Goal: Task Accomplishment & Management: Complete application form

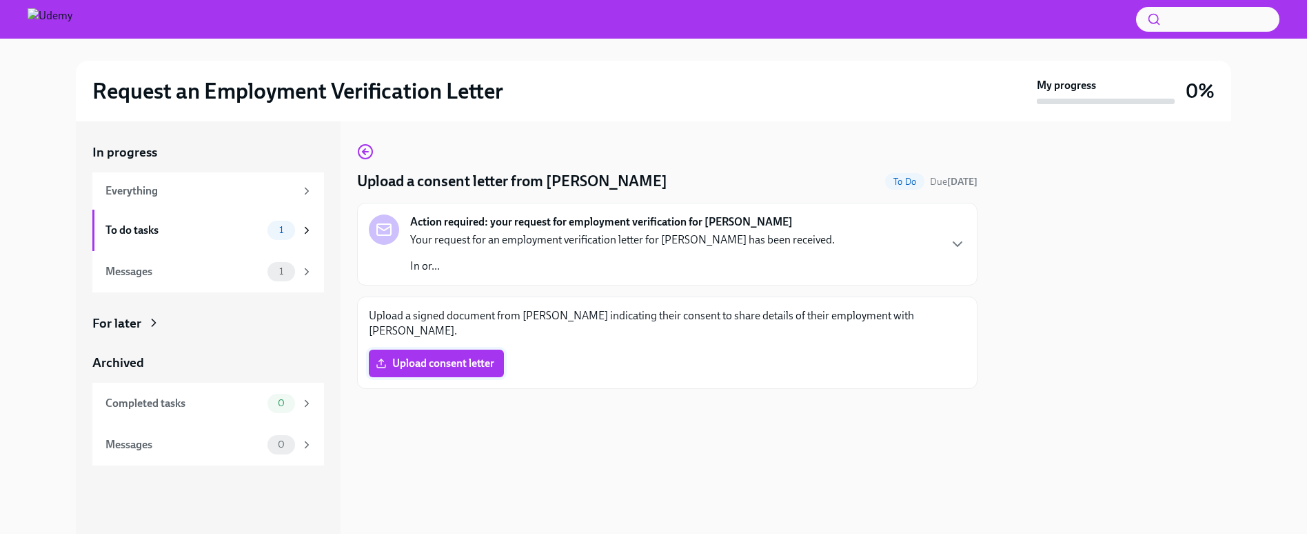
click at [452, 356] on span "Upload consent letter" at bounding box center [437, 363] width 116 height 14
click at [0, 0] on input "Upload consent letter" at bounding box center [0, 0] width 0 height 0
click at [501, 361] on span "Aschman - Signed Authorization.pdf" at bounding box center [494, 363] width 230 height 14
click at [0, 0] on input "Aschman - Signed Authorization.pdf" at bounding box center [0, 0] width 0 height 0
click at [680, 429] on div at bounding box center [667, 411] width 621 height 44
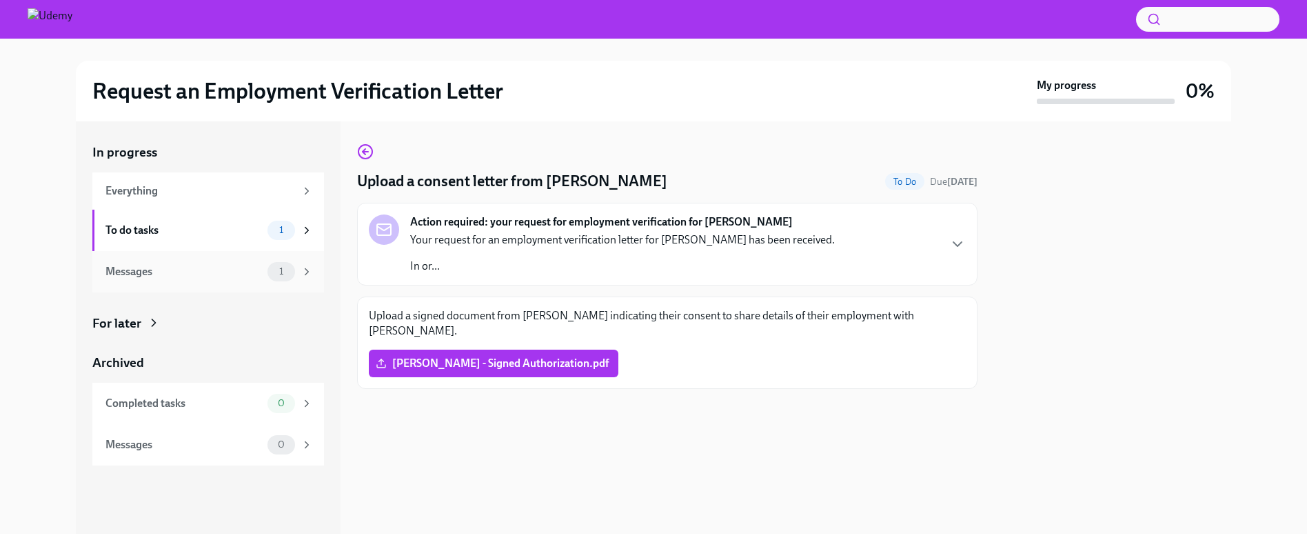
click at [297, 265] on div "1" at bounding box center [291, 271] width 46 height 19
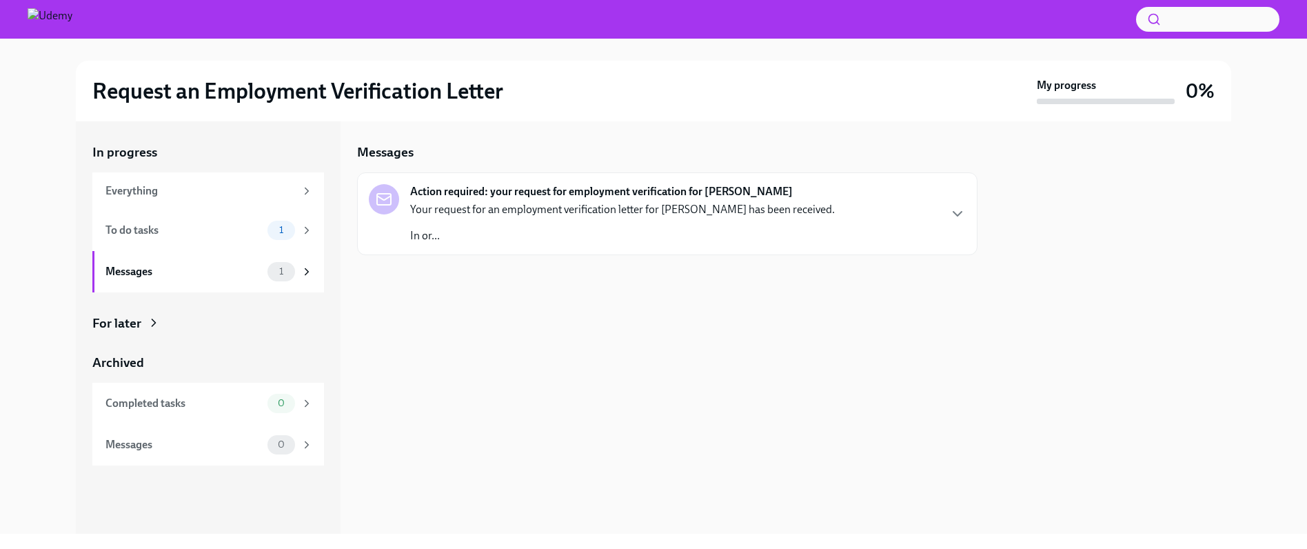
click at [476, 215] on p "Your request for an employment verification letter for [PERSON_NAME] has been r…" at bounding box center [622, 209] width 425 height 15
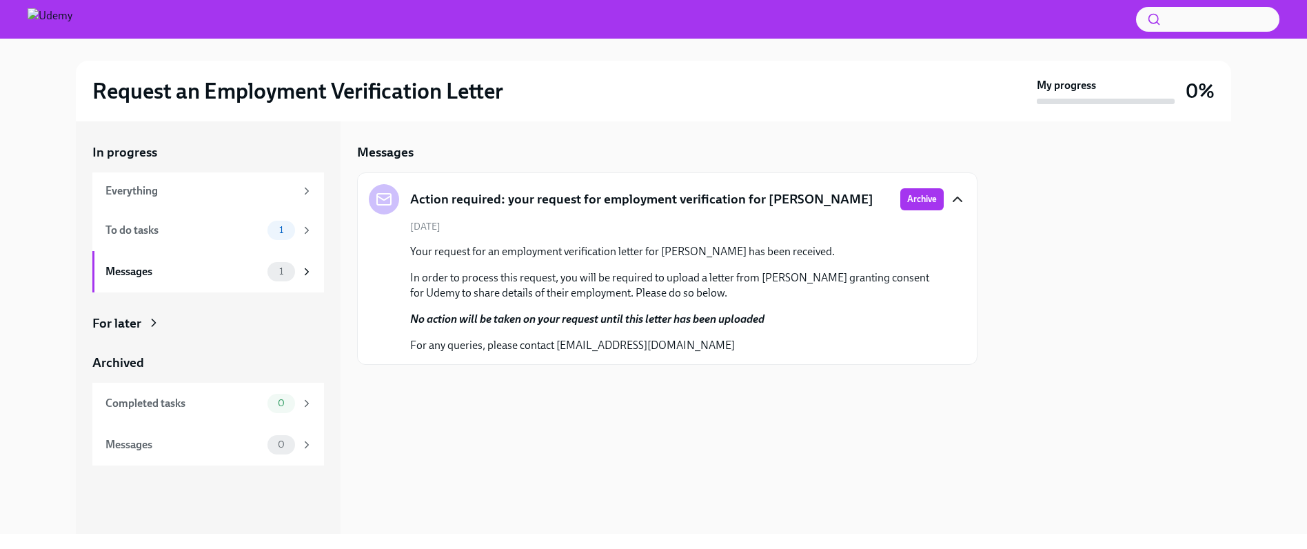
click at [957, 203] on icon "button" at bounding box center [957, 199] width 17 height 17
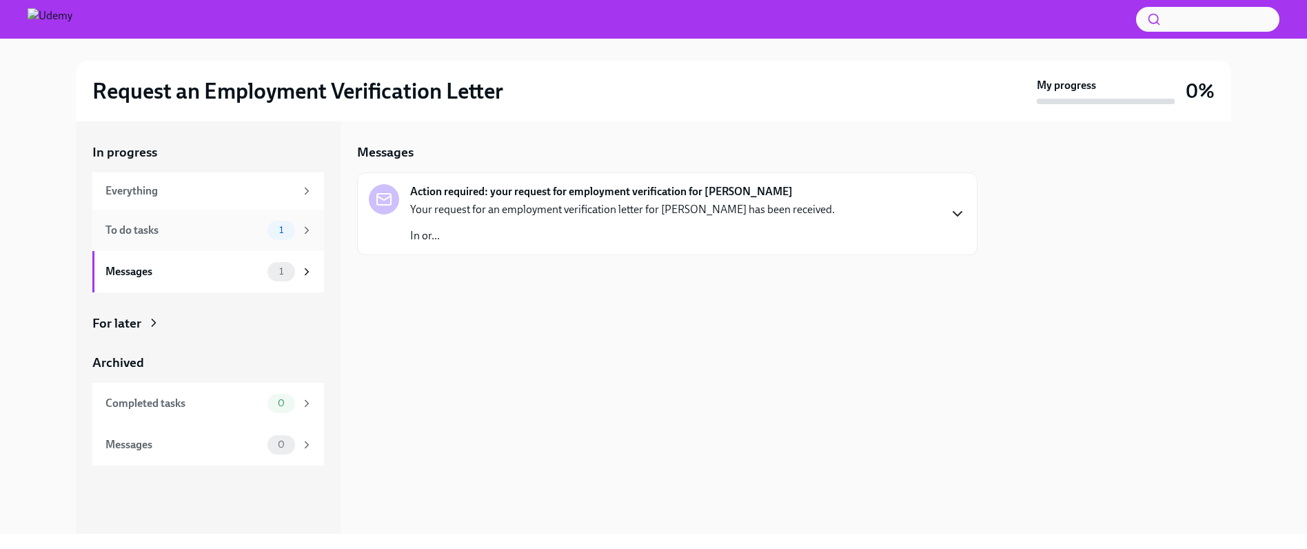
click at [157, 226] on div "To do tasks" at bounding box center [183, 230] width 157 height 15
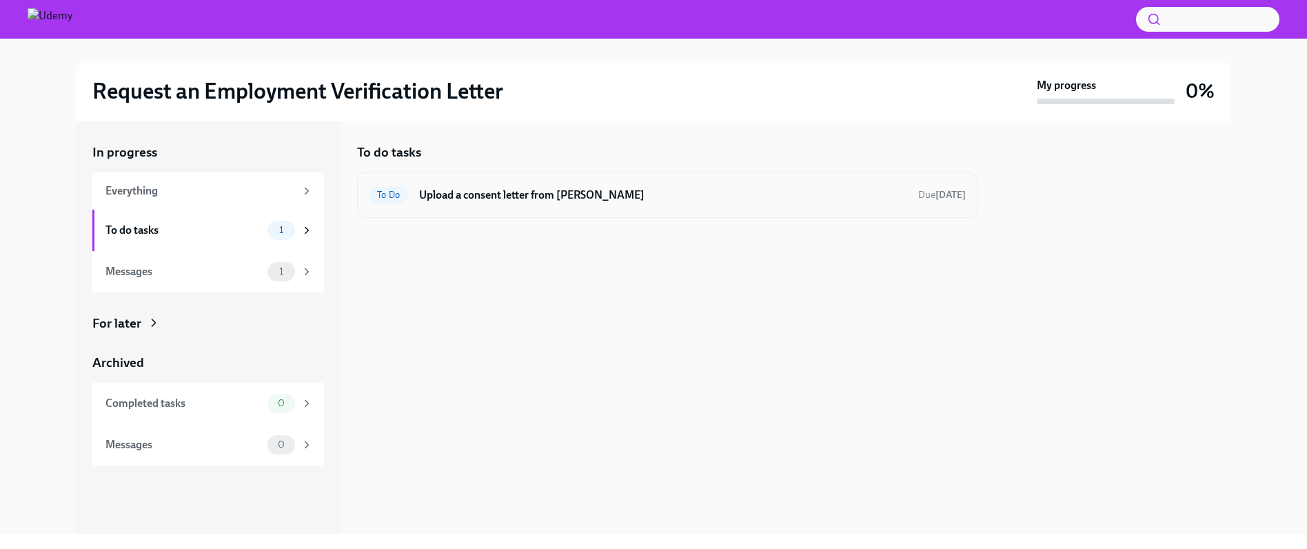
click at [640, 199] on h6 "Upload a consent letter from [PERSON_NAME]" at bounding box center [663, 195] width 488 height 15
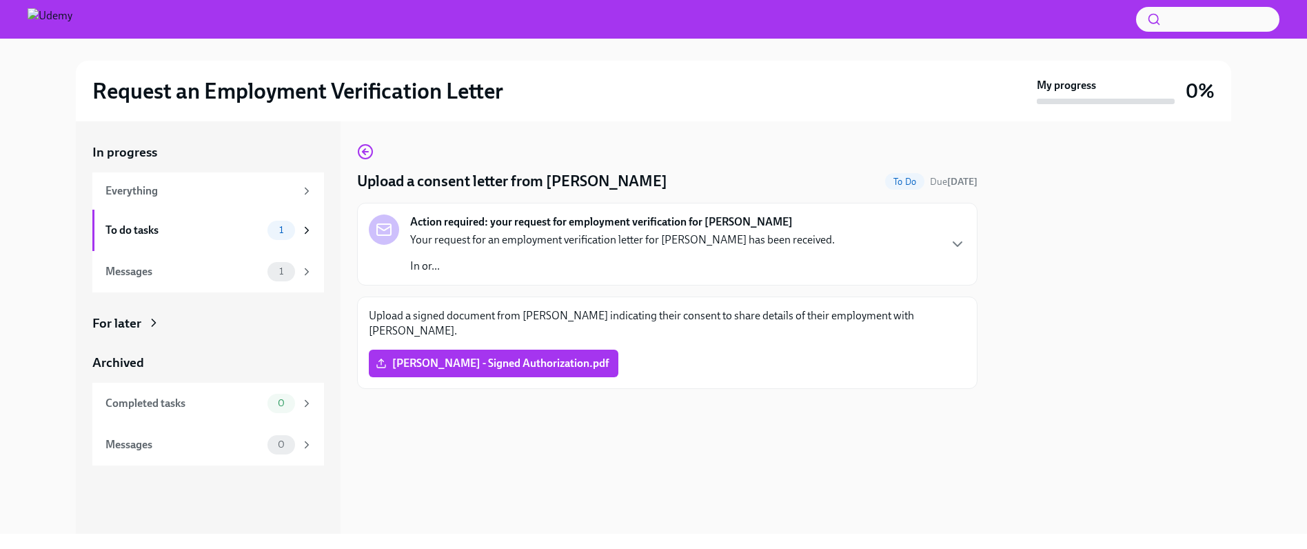
click at [952, 242] on icon "button" at bounding box center [957, 244] width 17 height 17
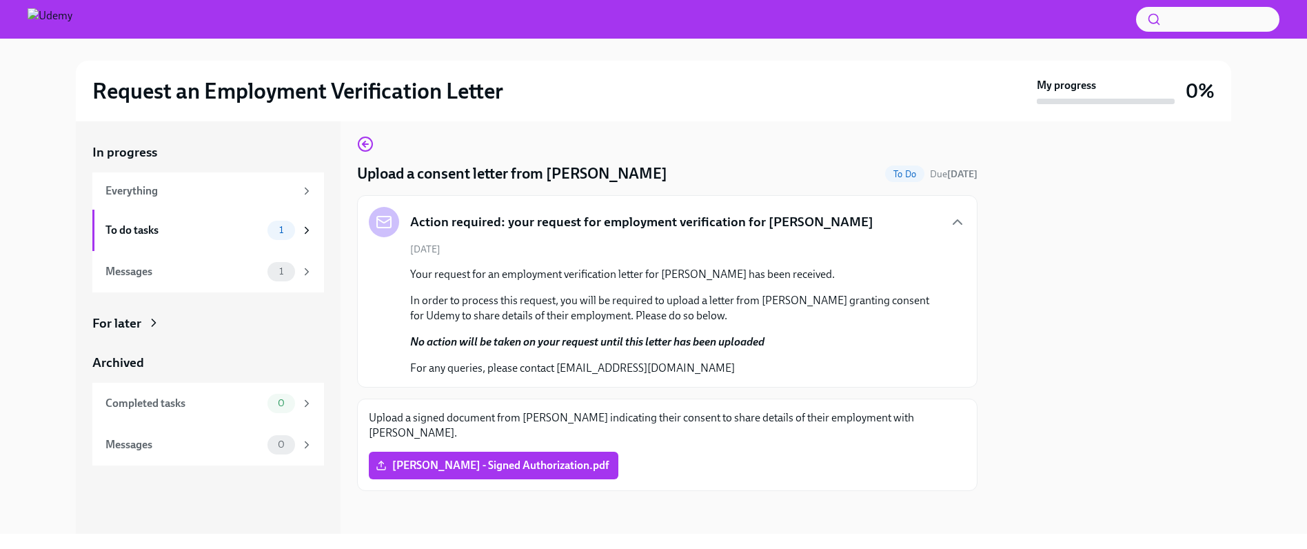
scroll to position [9, 0]
click at [648, 491] on div at bounding box center [667, 512] width 621 height 44
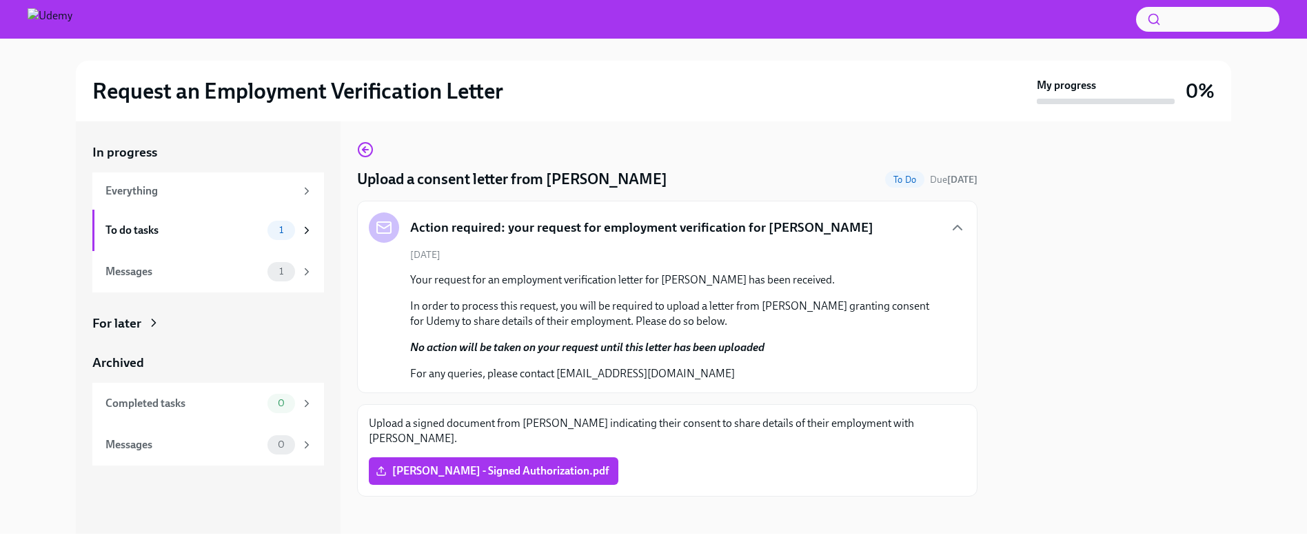
scroll to position [0, 0]
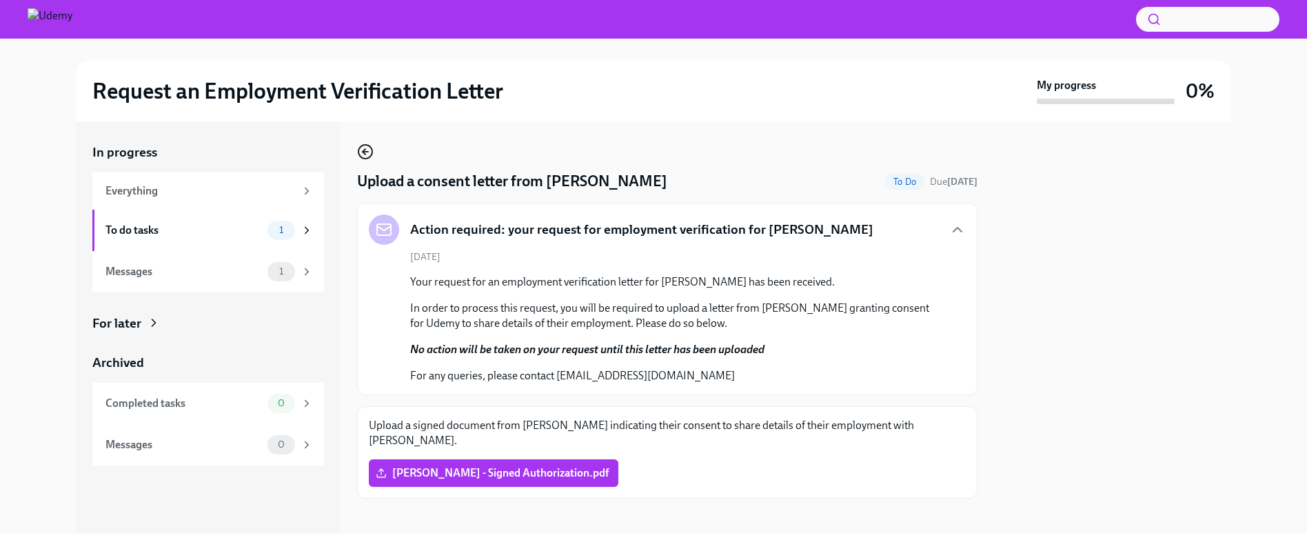
click at [371, 148] on div "Upload a consent letter from Christopher Aschman To Do Due in 13 days Action re…" at bounding box center [667, 320] width 621 height 355
click at [370, 149] on icon "button" at bounding box center [365, 151] width 17 height 17
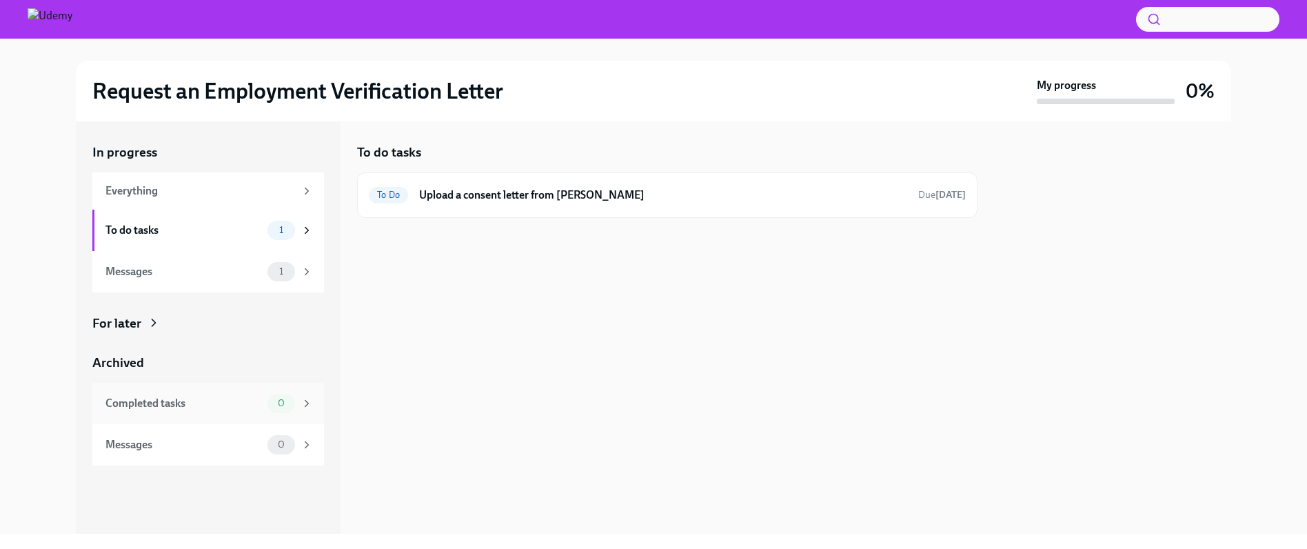
click at [233, 404] on div "Completed tasks" at bounding box center [183, 403] width 157 height 15
click at [214, 246] on div "To do tasks 1" at bounding box center [208, 230] width 232 height 41
click at [650, 214] on div "To Do Upload a consent letter from Christopher Aschman Due in 13 days" at bounding box center [667, 195] width 621 height 46
click at [576, 201] on h6 "Upload a consent letter from [PERSON_NAME]" at bounding box center [663, 195] width 488 height 15
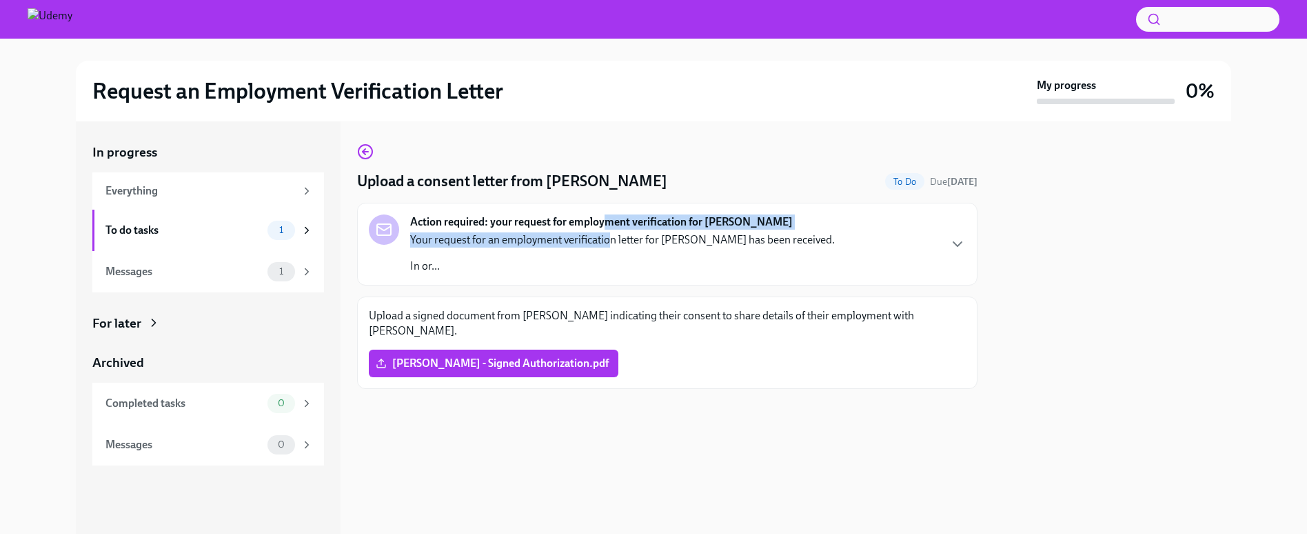
click at [609, 232] on div "Action required: your request for employment verification for Christopher Aschm…" at bounding box center [622, 243] width 425 height 59
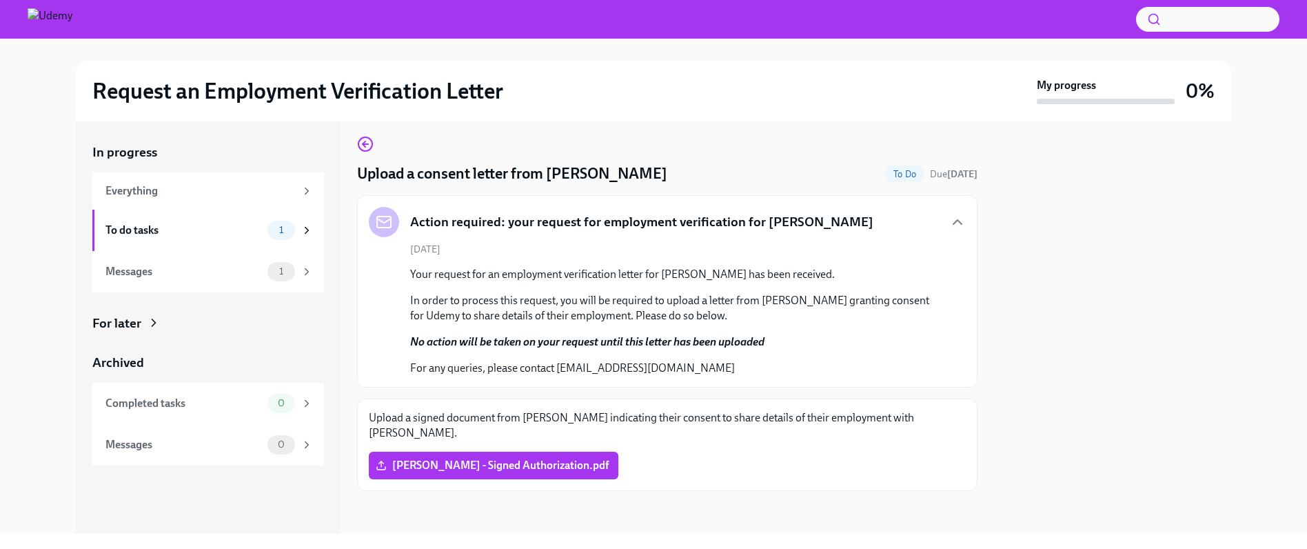
scroll to position [9, 0]
click at [663, 463] on div "[PERSON_NAME] - Signed Authorization.pdf" at bounding box center [667, 464] width 597 height 28
click at [658, 462] on div "[PERSON_NAME] - Signed Authorization.pdf" at bounding box center [667, 464] width 597 height 28
click at [379, 465] on icon at bounding box center [381, 463] width 11 height 11
click at [0, 0] on input "[PERSON_NAME] - Signed Authorization.pdf" at bounding box center [0, 0] width 0 height 0
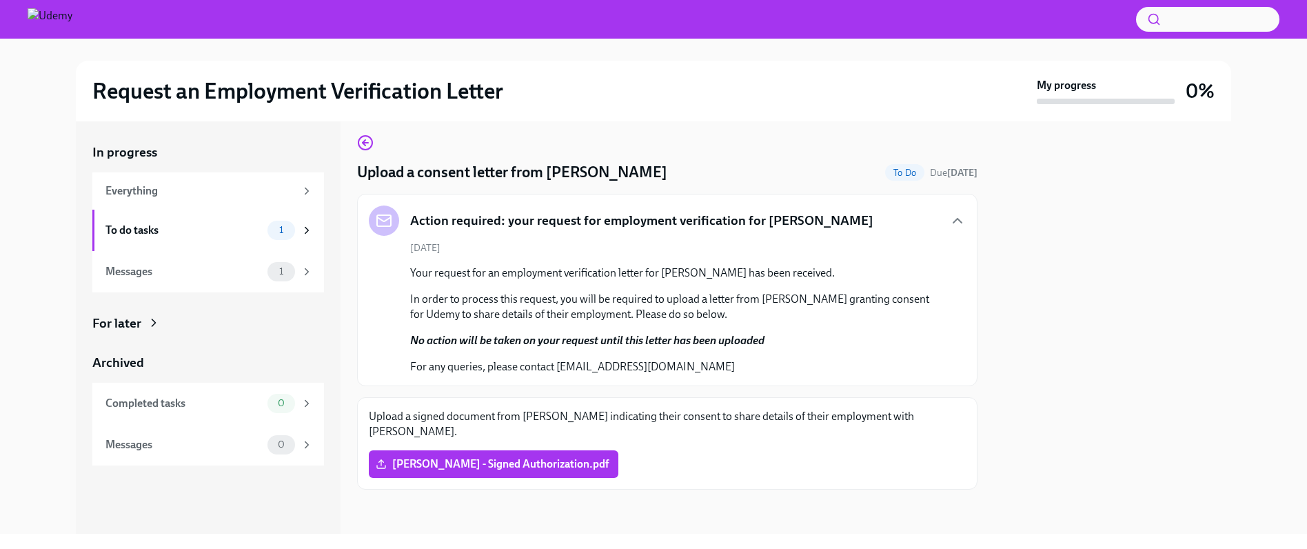
click at [886, 172] on span "To Do" at bounding box center [904, 173] width 39 height 10
click at [1164, 143] on div at bounding box center [1112, 327] width 237 height 412
click at [662, 77] on div "Request an Employment Verification Letter" at bounding box center [561, 91] width 939 height 28
click at [616, 103] on div "Request an Employment Verification Letter" at bounding box center [561, 91] width 939 height 28
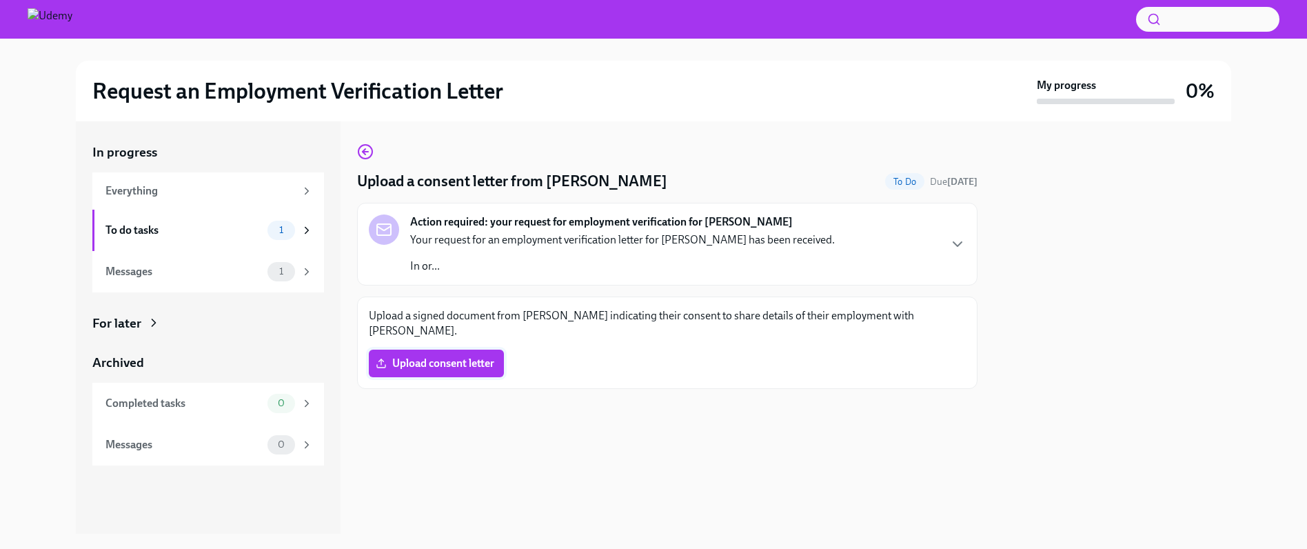
click at [427, 365] on span "Upload consent letter" at bounding box center [437, 363] width 116 height 14
click at [0, 0] on input "Upload consent letter" at bounding box center [0, 0] width 0 height 0
click at [724, 441] on div "Upload a consent letter from [PERSON_NAME] To Do Due [DATE] Action required: yo…" at bounding box center [667, 327] width 621 height 412
click at [745, 450] on div "Upload a consent letter from [PERSON_NAME] To Do Due [DATE] Action required: yo…" at bounding box center [667, 327] width 621 height 412
click at [564, 368] on span "[PERSON_NAME] - Signed Authorization.pdf" at bounding box center [494, 363] width 230 height 14
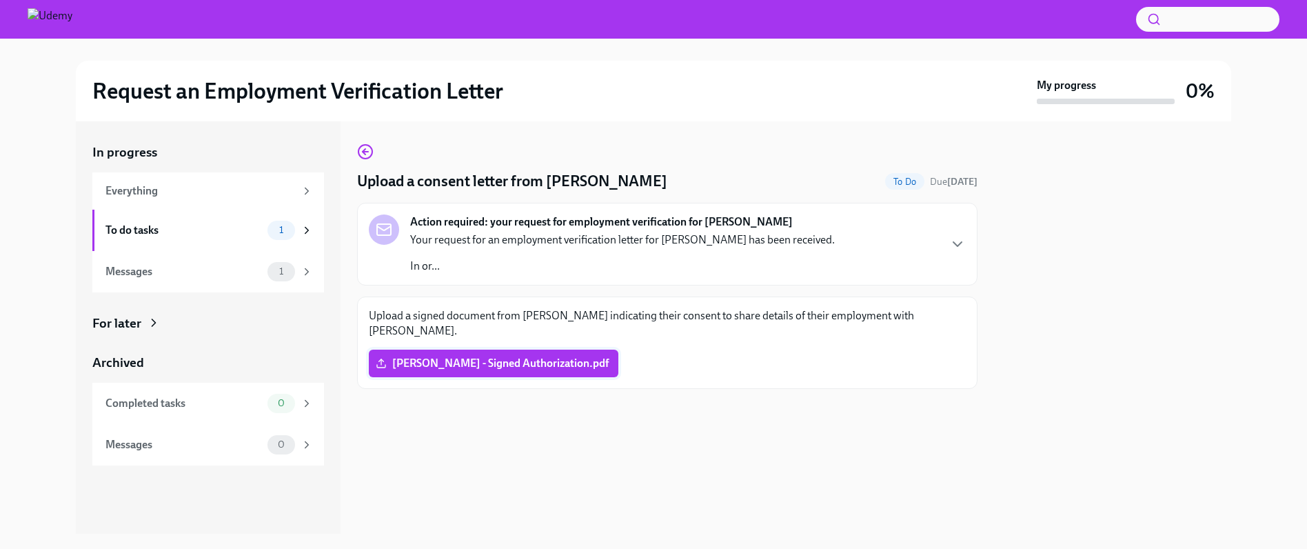
click at [0, 0] on input "[PERSON_NAME] - Signed Authorization.pdf" at bounding box center [0, 0] width 0 height 0
click at [612, 353] on div "[PERSON_NAME] - Signed Authorization.pdf" at bounding box center [667, 364] width 597 height 28
click at [512, 358] on span "[PERSON_NAME] - Signed Authorization.pdf" at bounding box center [494, 363] width 230 height 14
click at [0, 0] on input "[PERSON_NAME] - Signed Authorization.pdf" at bounding box center [0, 0] width 0 height 0
click at [568, 481] on div "Upload a consent letter from [PERSON_NAME] To Do Due [DATE] Action required: yo…" at bounding box center [667, 327] width 621 height 412
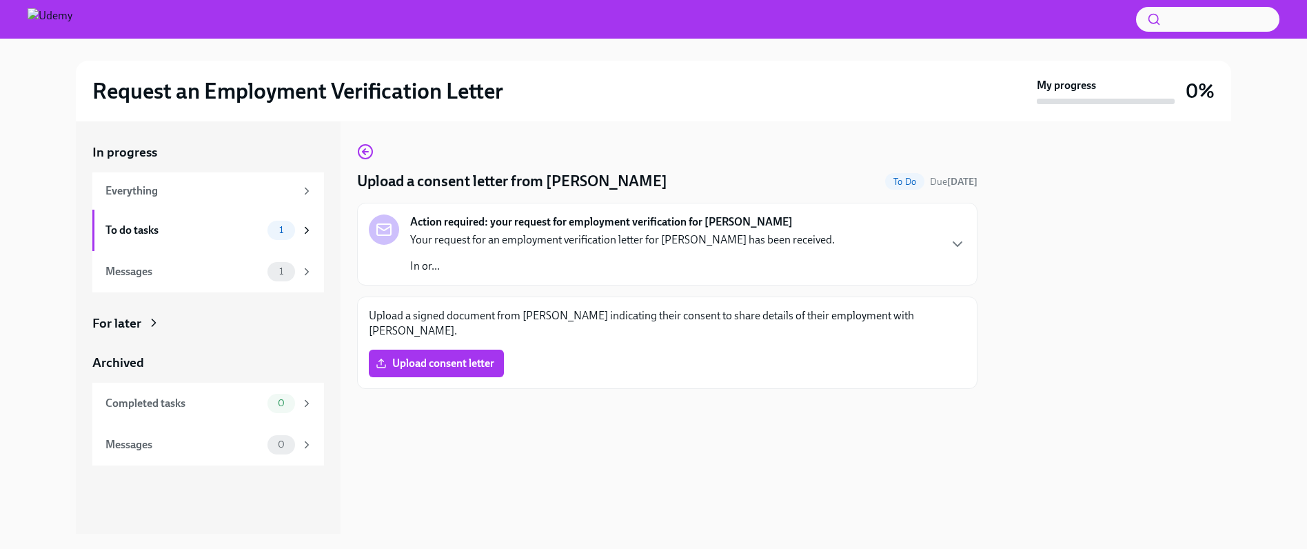
click at [1135, 165] on div at bounding box center [1112, 327] width 237 height 412
click at [397, 154] on div "Upload a consent letter from [PERSON_NAME] To Do Due [DATE] Action required: yo…" at bounding box center [667, 265] width 621 height 245
click at [359, 150] on circle "button" at bounding box center [366, 152] width 14 height 14
